Goal: Information Seeking & Learning: Find specific fact

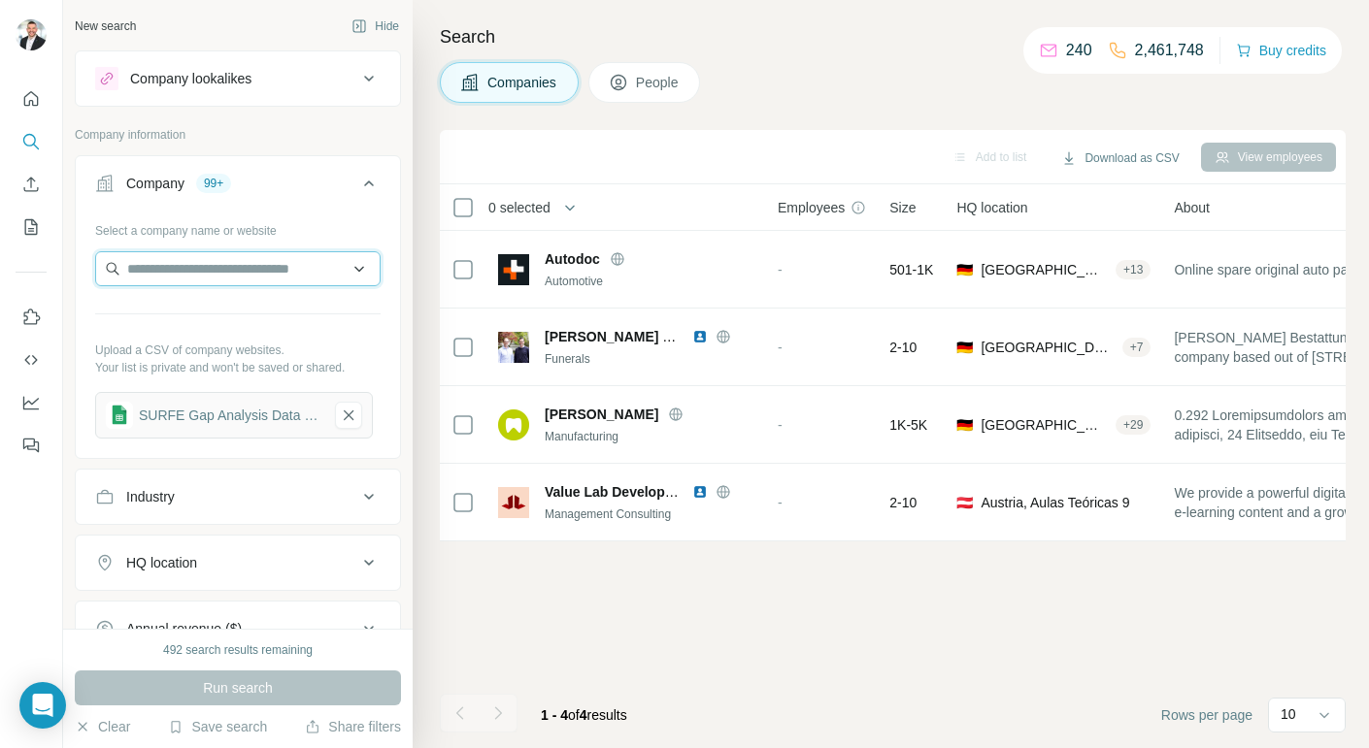
click at [192, 264] on input "text" at bounding box center [237, 268] width 285 height 35
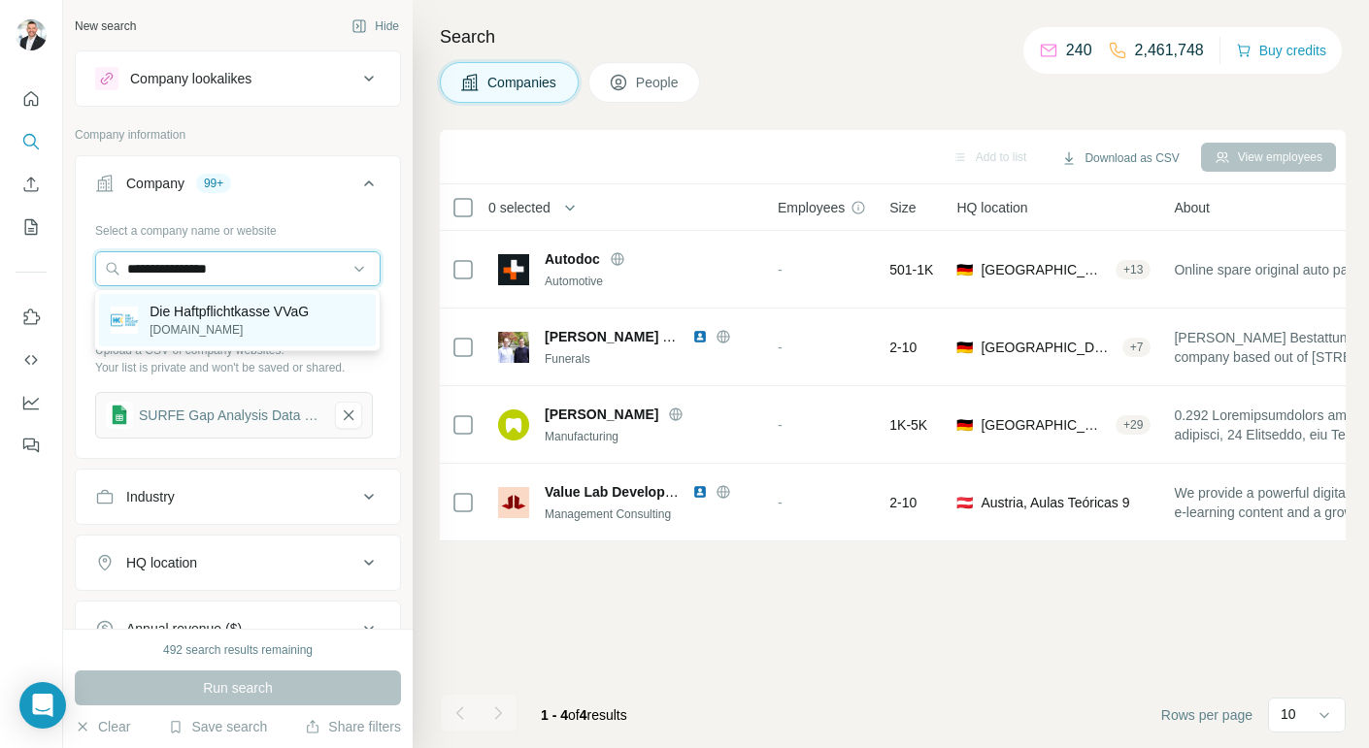
type input "**********"
click at [192, 311] on p "Die Haftpflichtkasse VVaG" at bounding box center [228, 311] width 159 height 19
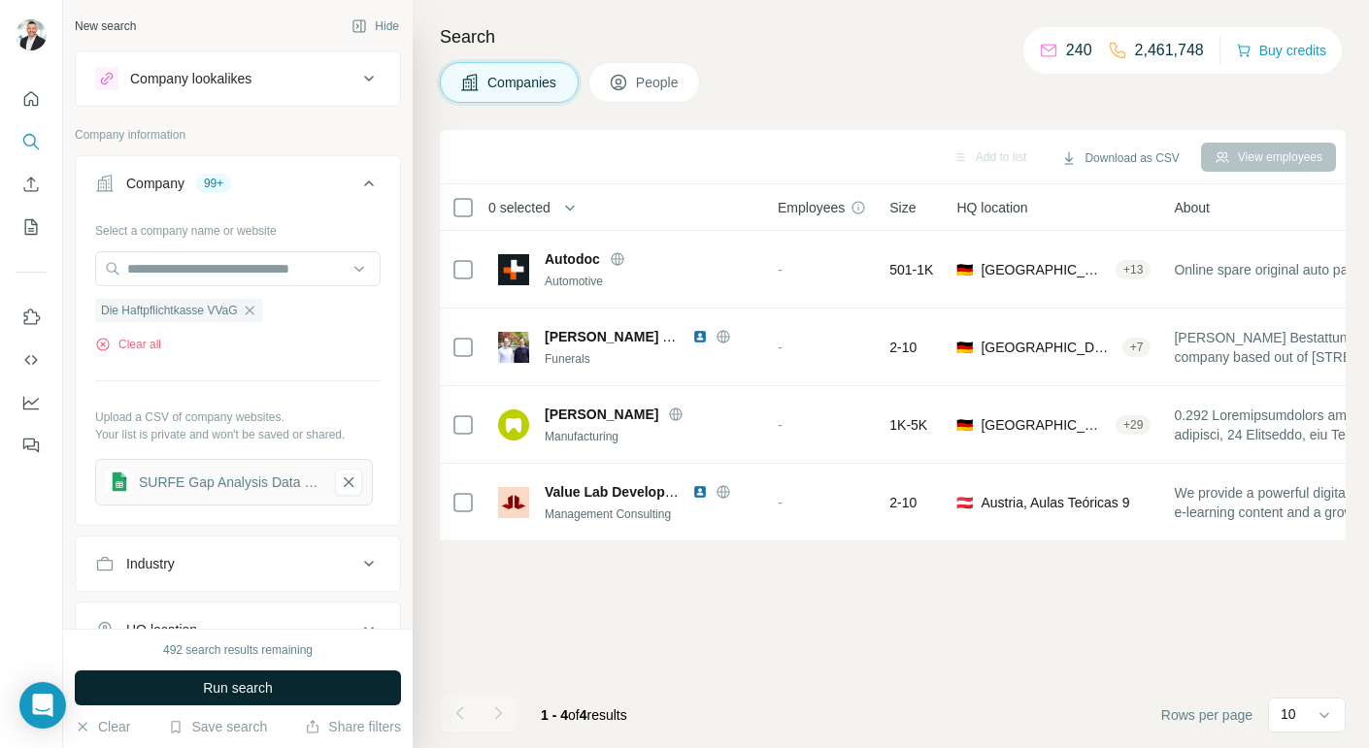
click at [221, 695] on span "Run search" at bounding box center [238, 687] width 70 height 19
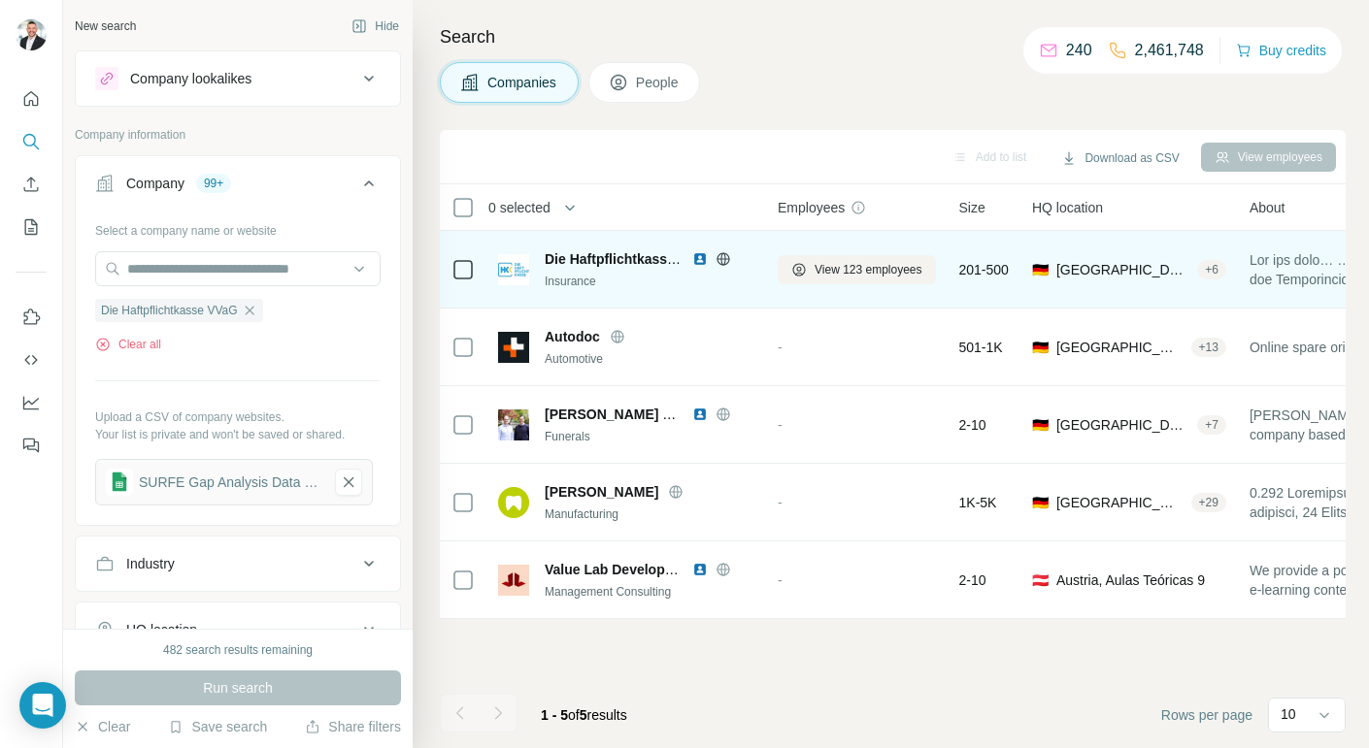
click at [608, 256] on span "Die Haftpflichtkasse VVaG" at bounding box center [629, 259] width 169 height 16
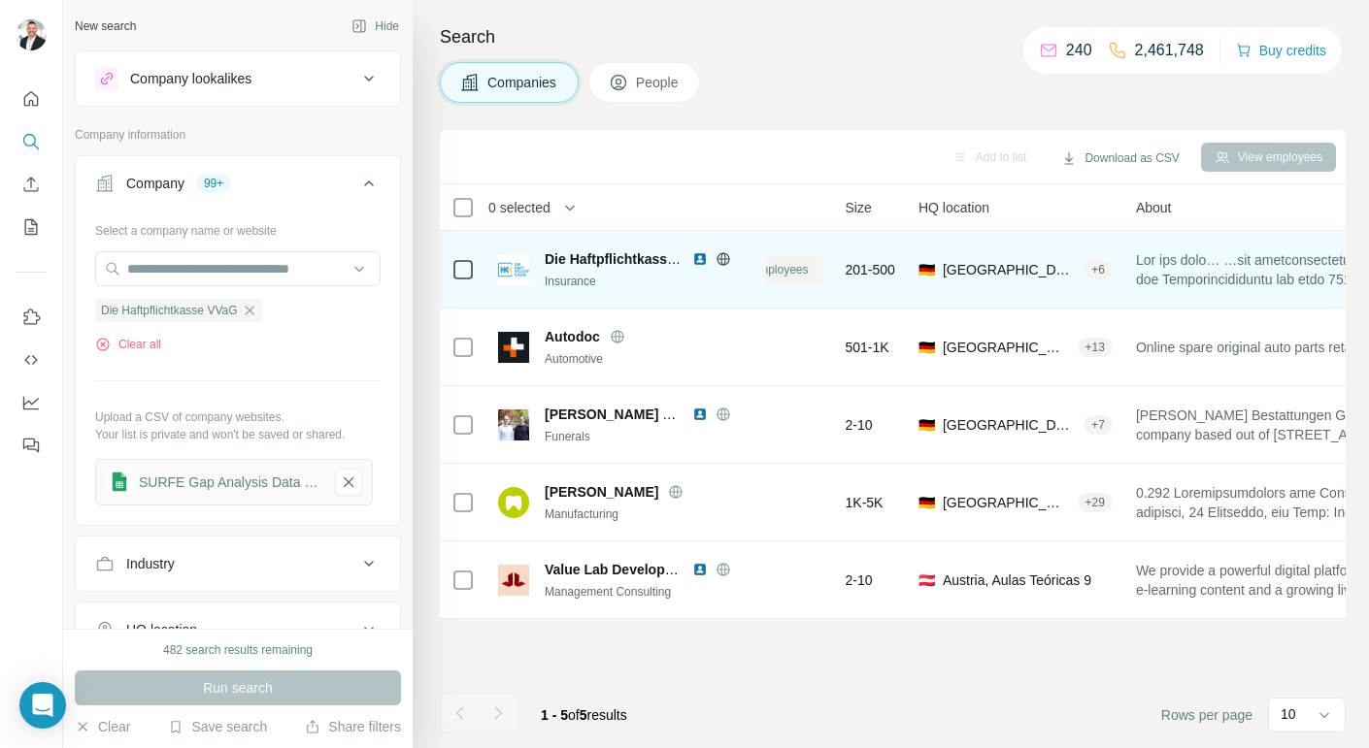
click at [809, 274] on span "View 123 employees" at bounding box center [755, 269] width 108 height 17
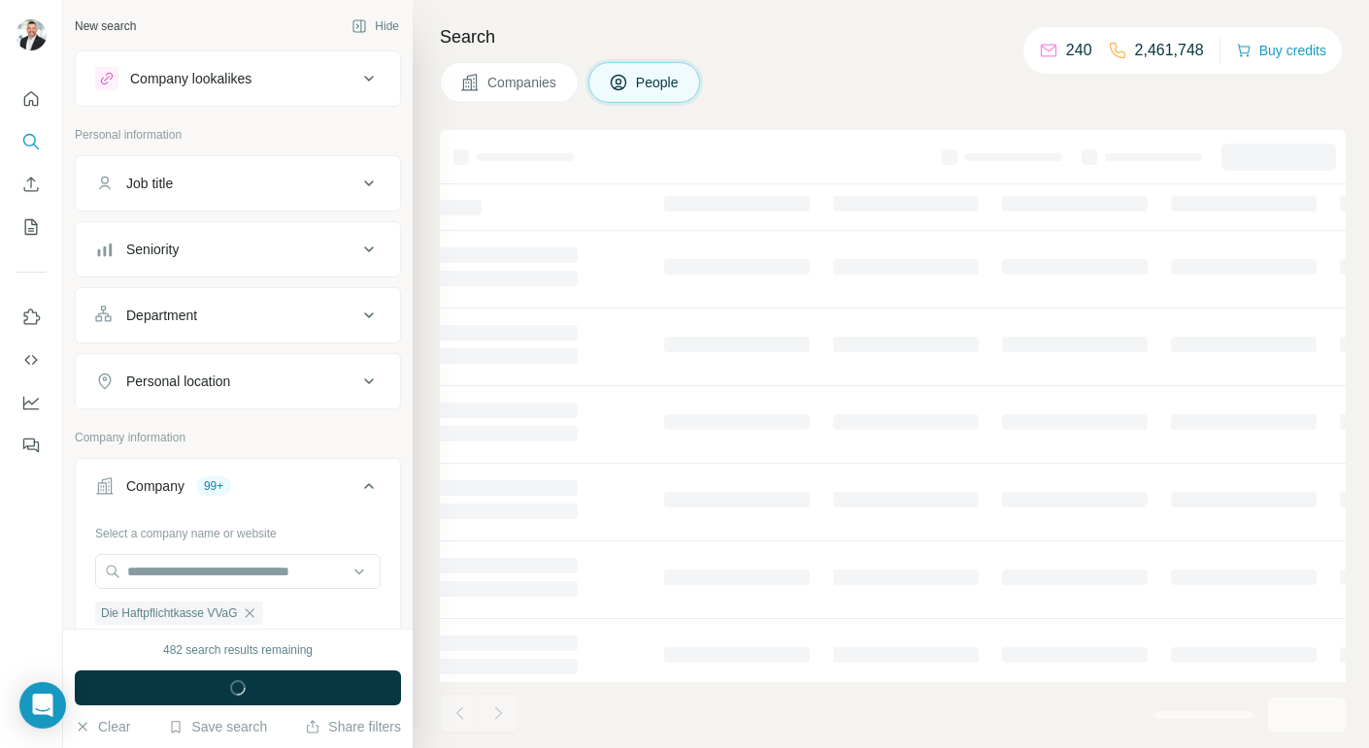
scroll to position [0, 0]
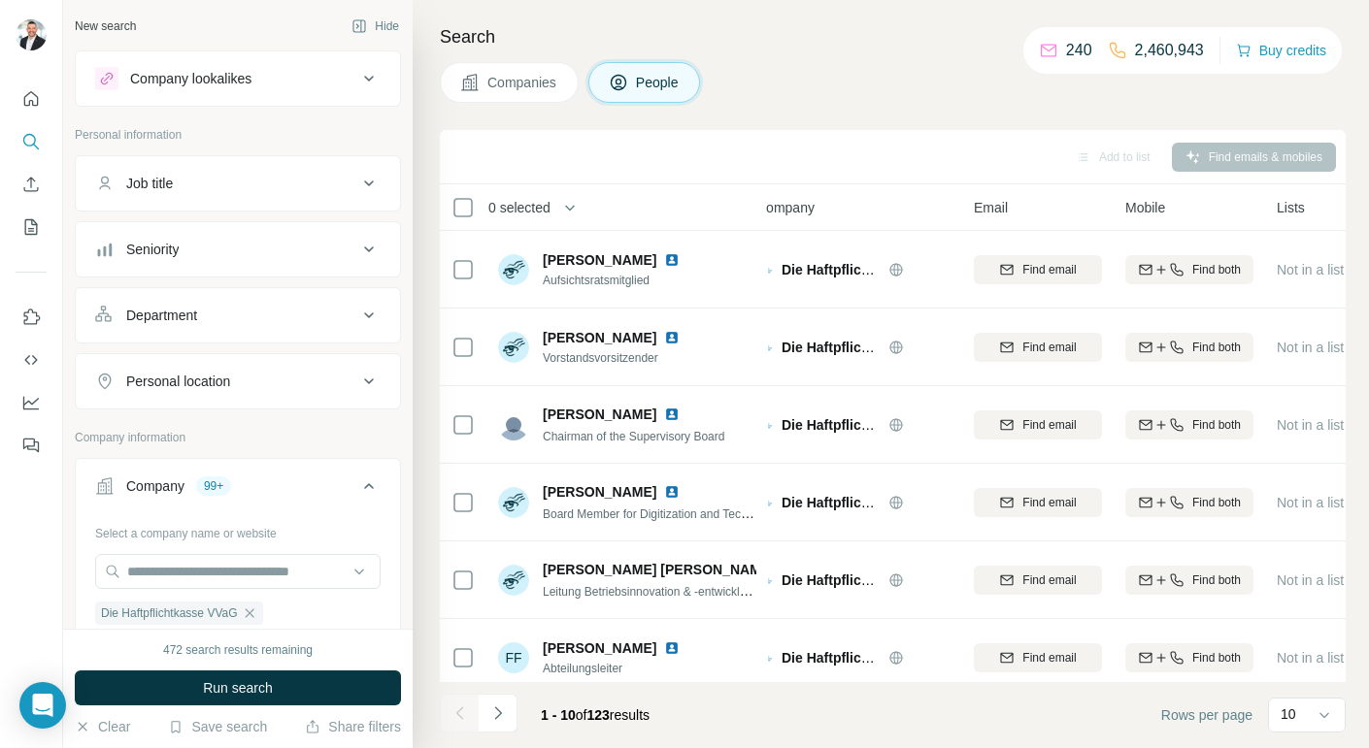
scroll to position [9, 0]
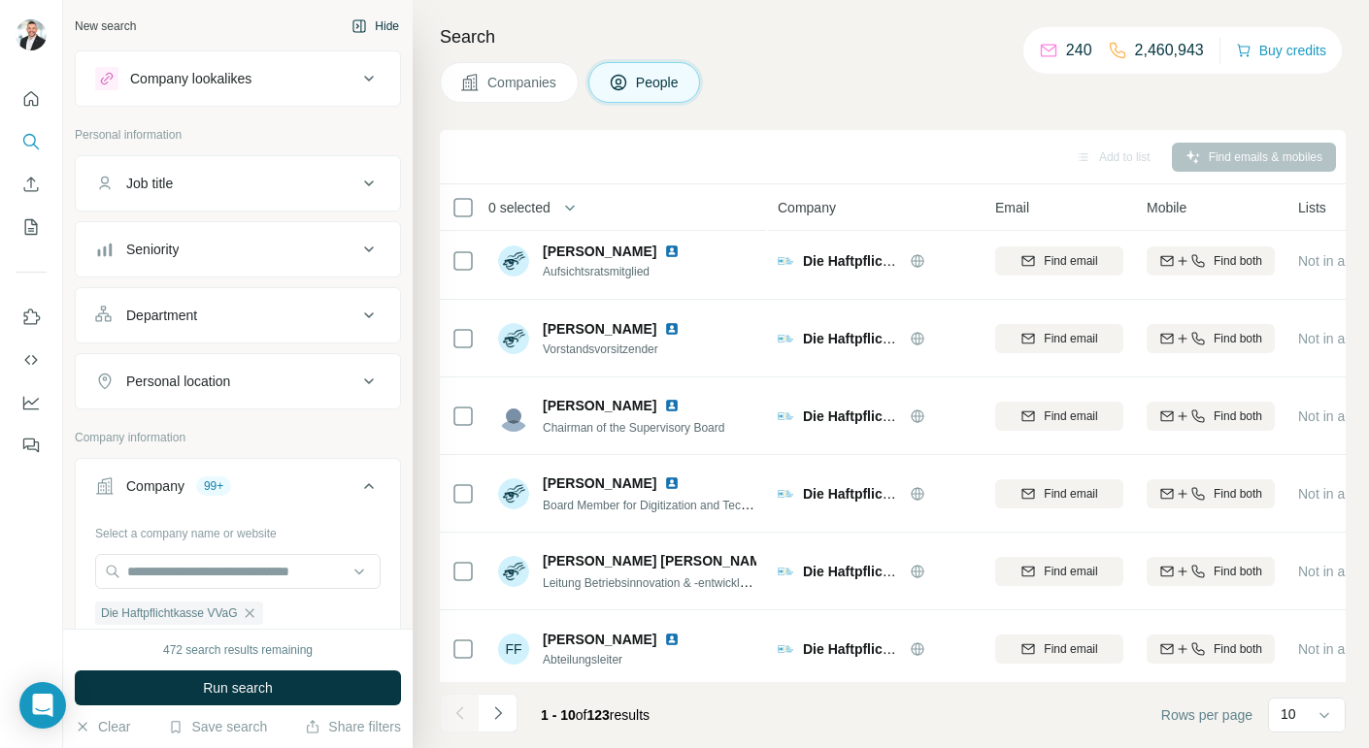
click at [371, 31] on button "Hide" at bounding box center [375, 26] width 75 height 29
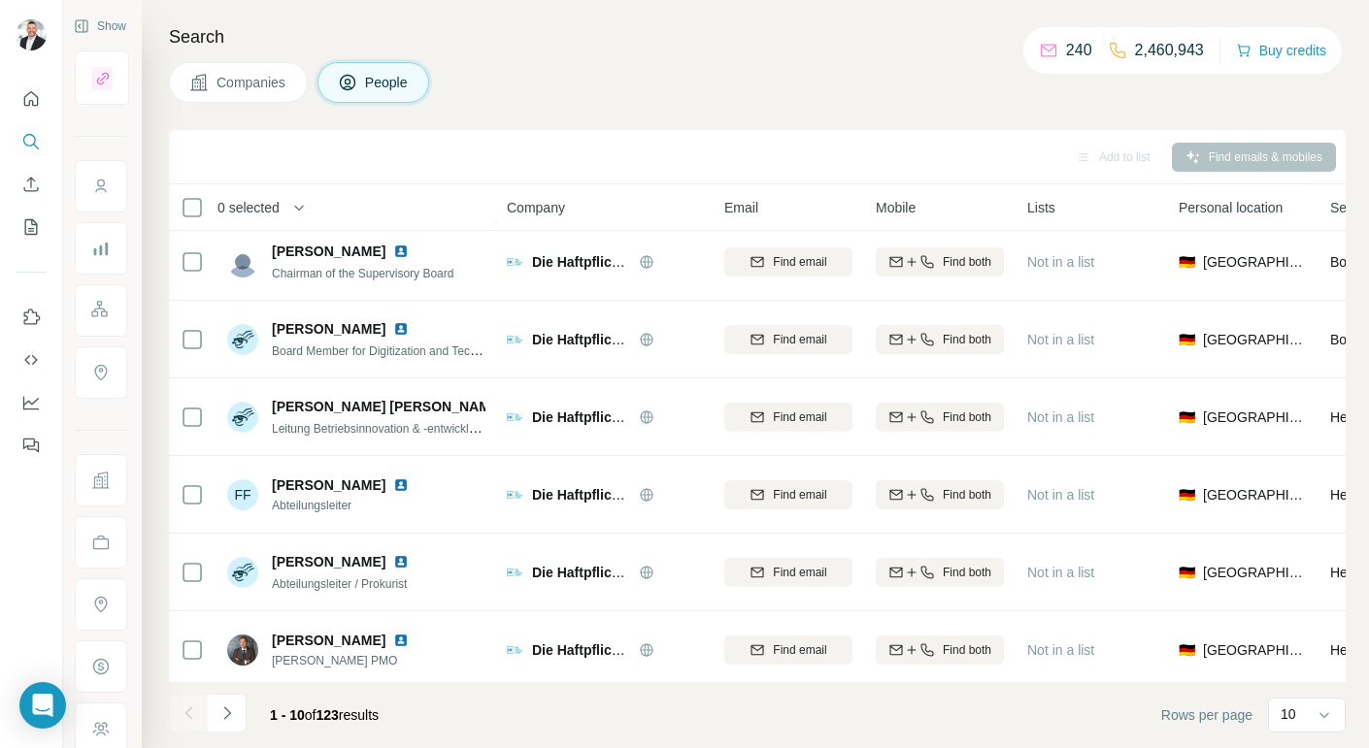
scroll to position [324, 0]
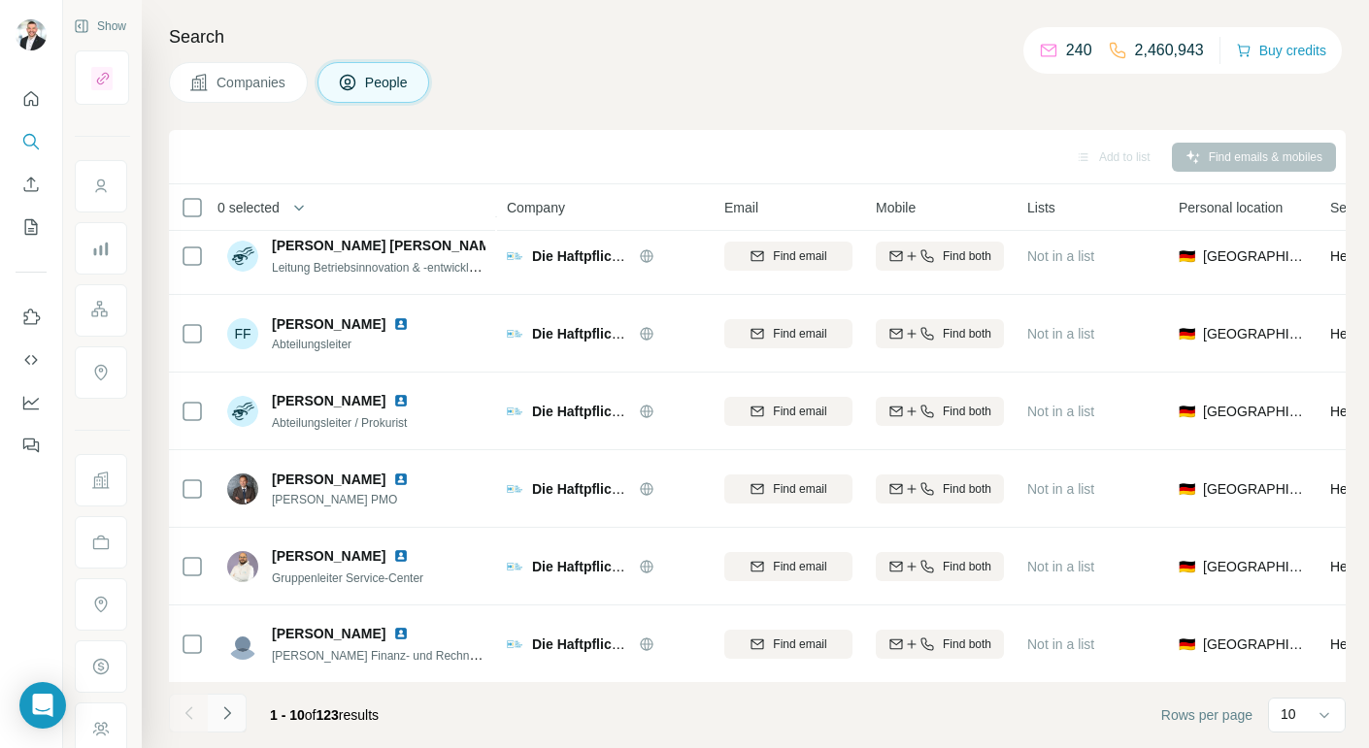
click at [232, 720] on icon "Navigate to next page" at bounding box center [226, 713] width 19 height 19
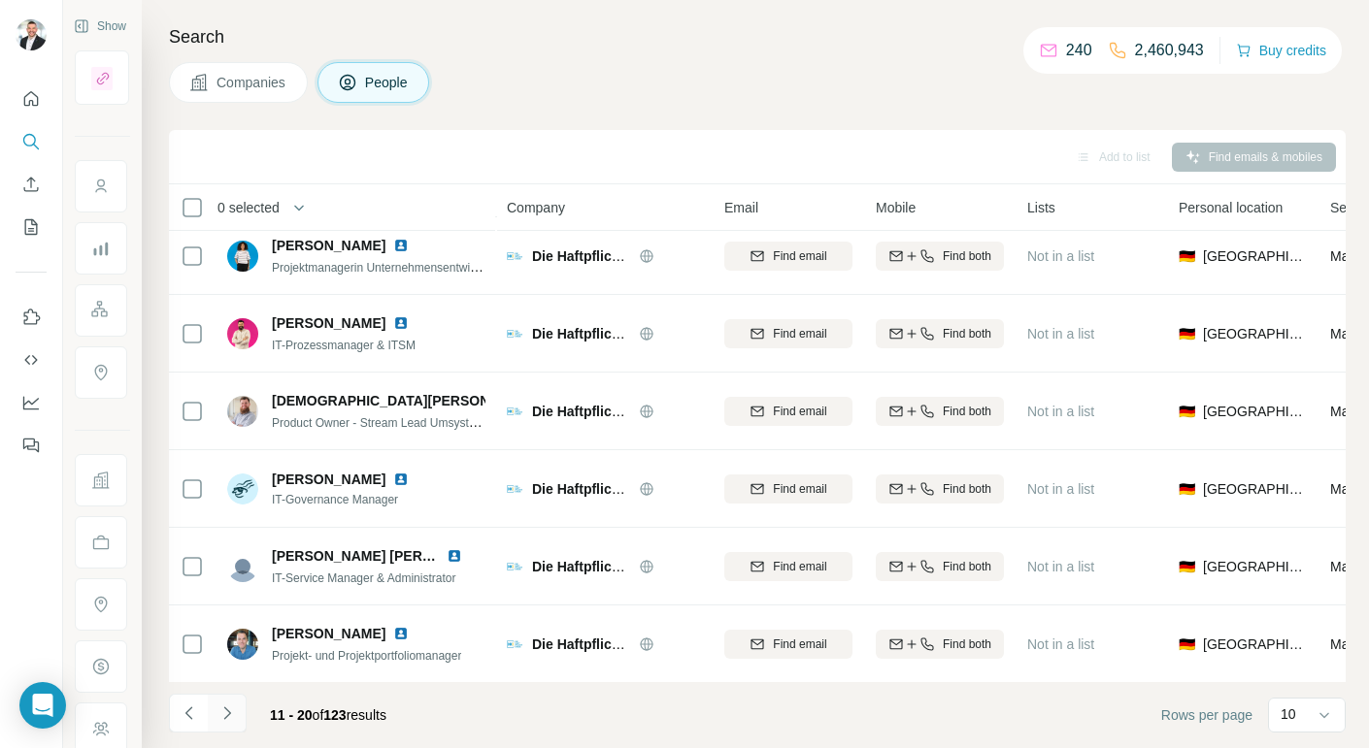
click at [231, 717] on icon "Navigate to next page" at bounding box center [226, 713] width 19 height 19
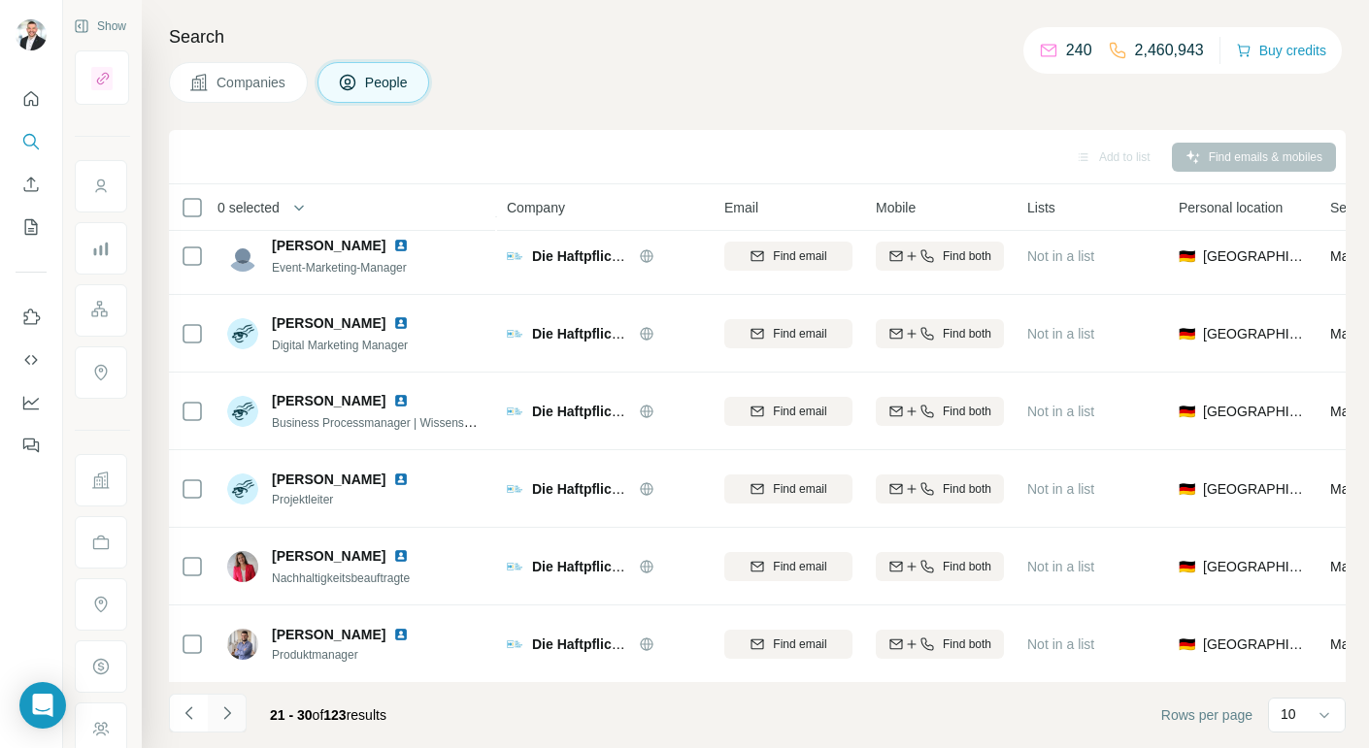
click at [222, 711] on icon "Navigate to next page" at bounding box center [226, 713] width 19 height 19
click at [188, 713] on icon "Navigate to previous page" at bounding box center [189, 713] width 19 height 19
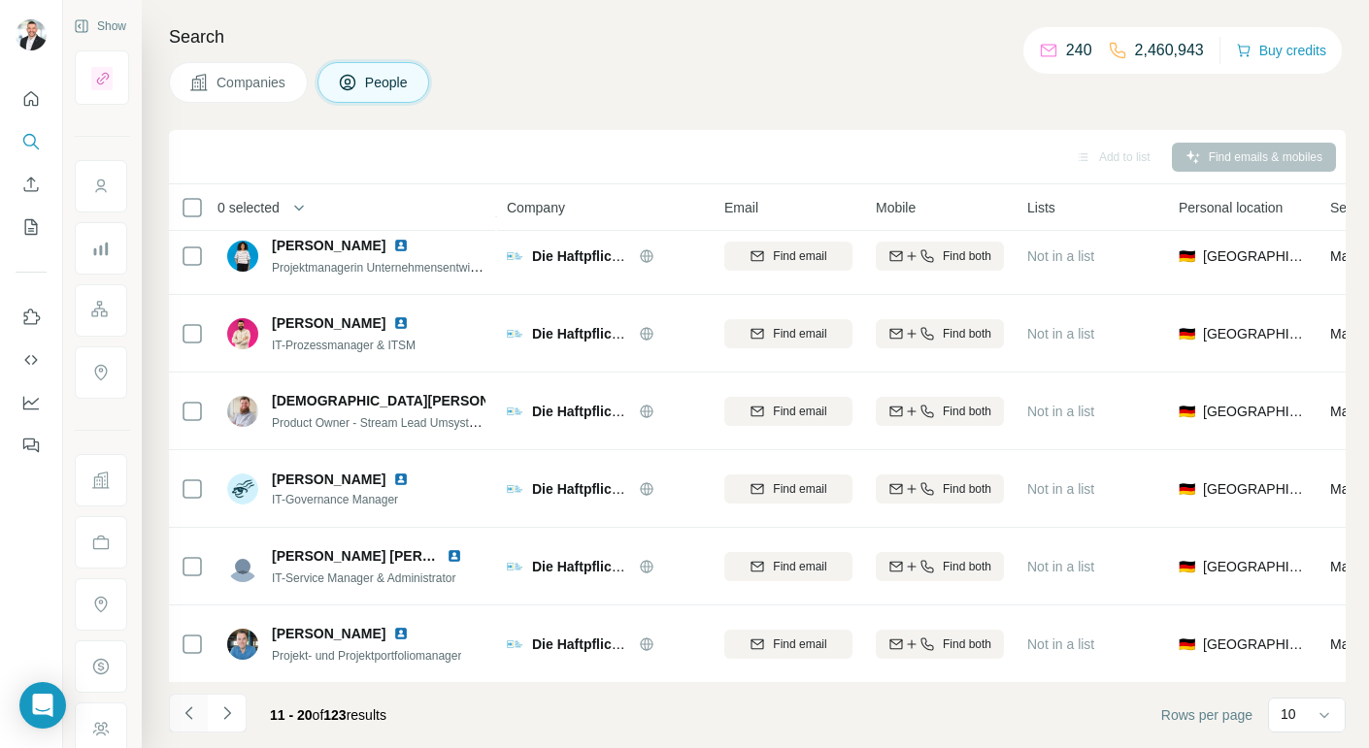
click at [188, 713] on icon "Navigate to previous page" at bounding box center [189, 713] width 19 height 19
click at [188, 713] on div at bounding box center [188, 713] width 39 height 39
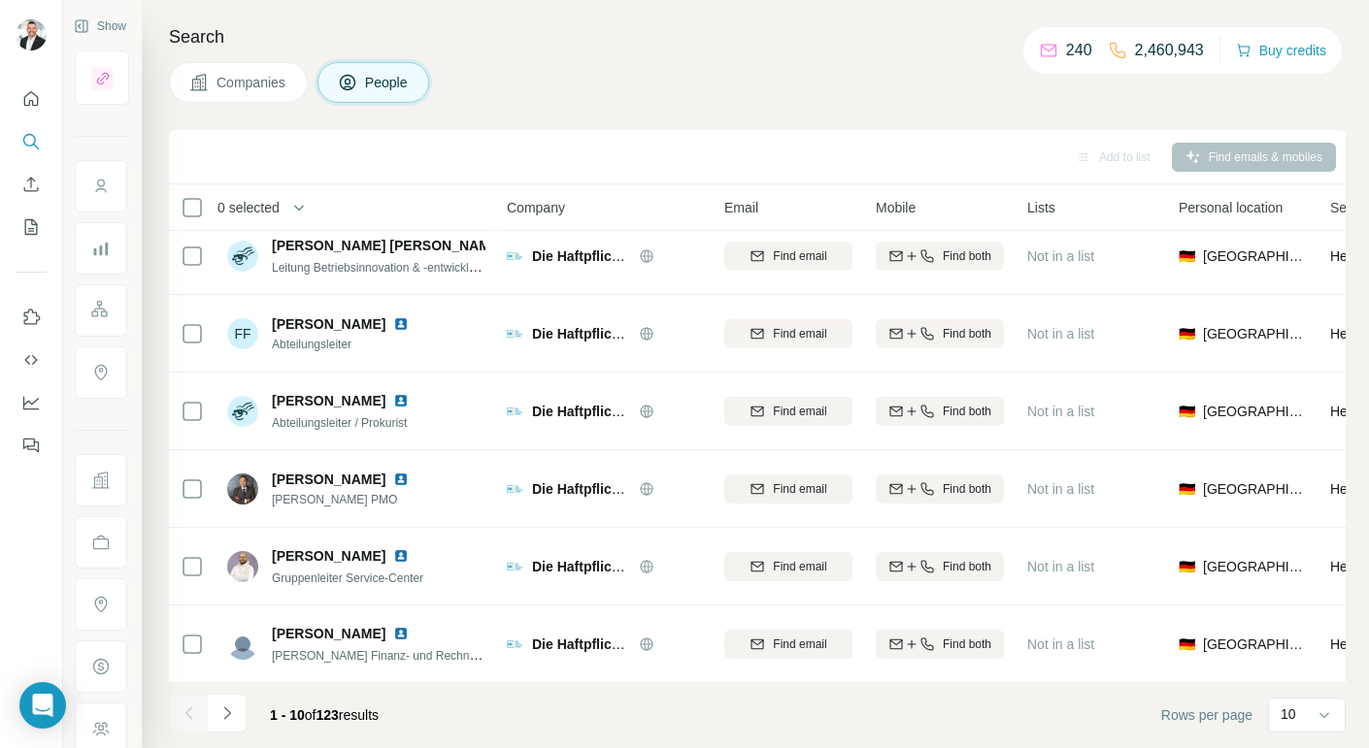
click at [597, 90] on div "Companies People" at bounding box center [757, 82] width 1176 height 41
